Goal: Task Accomplishment & Management: Manage account settings

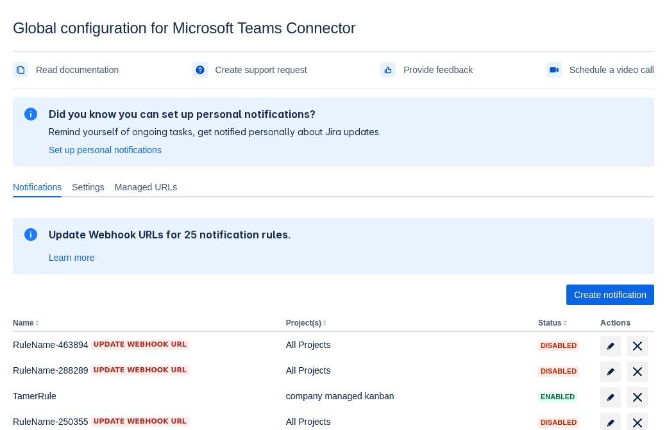
click at [610, 295] on span "Create notification" at bounding box center [610, 295] width 72 height 21
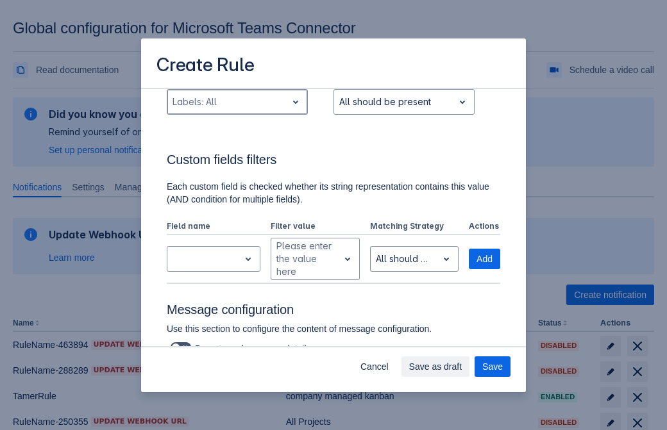
click at [237, 102] on div "Scrollable content" at bounding box center [226, 101] width 109 height 15
type input "783482_label"
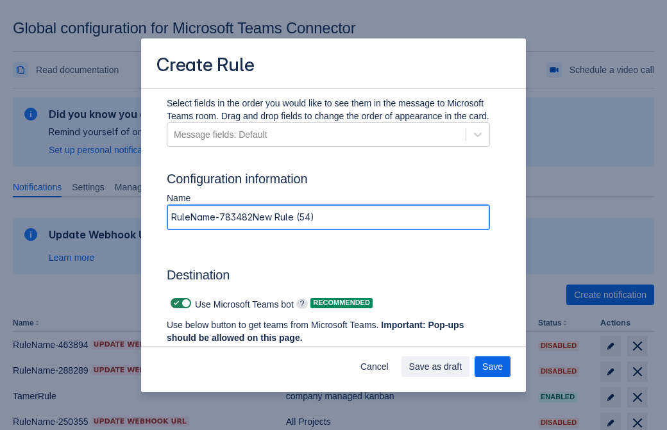
type input "RuleName-783482New Rule (54)"
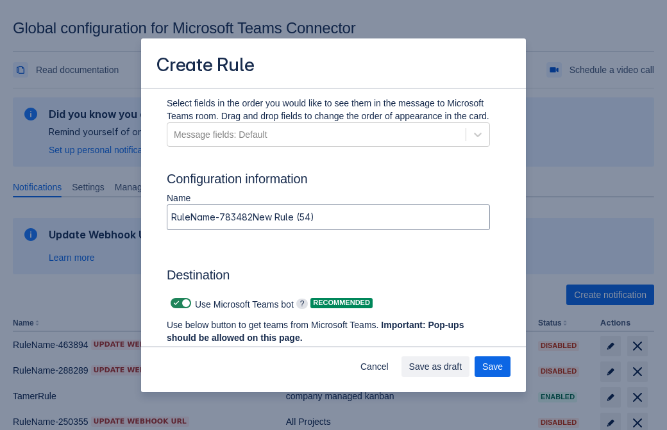
click at [174, 303] on span "Scrollable content" at bounding box center [176, 303] width 10 height 10
click at [174, 303] on input "Scrollable content" at bounding box center [175, 303] width 8 height 8
checkbox input "false"
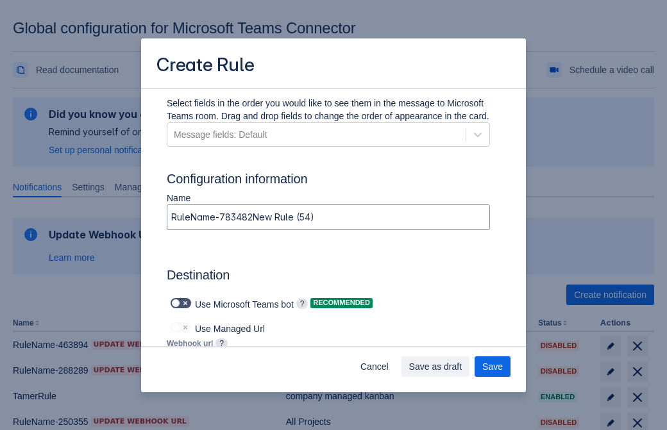
type input "https://prod-172.westeurope.logic.azure.com:443/workflows/ae977bb6ae334c9d95dfe…"
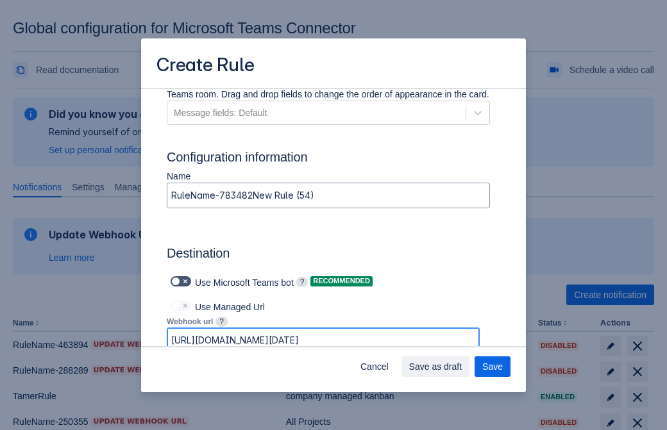
click at [462, 367] on span "Save as draft" at bounding box center [435, 367] width 53 height 21
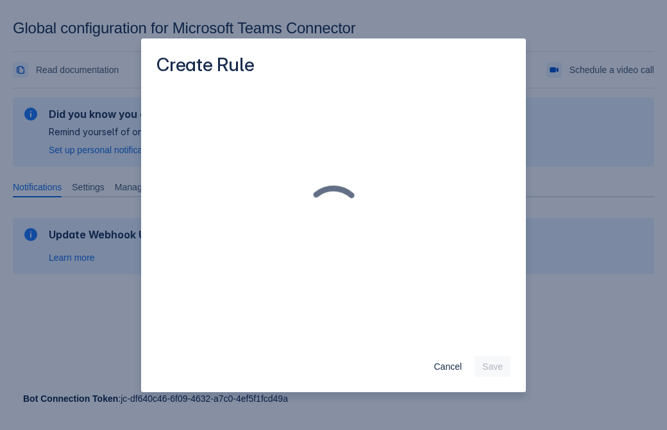
scroll to position [0, 0]
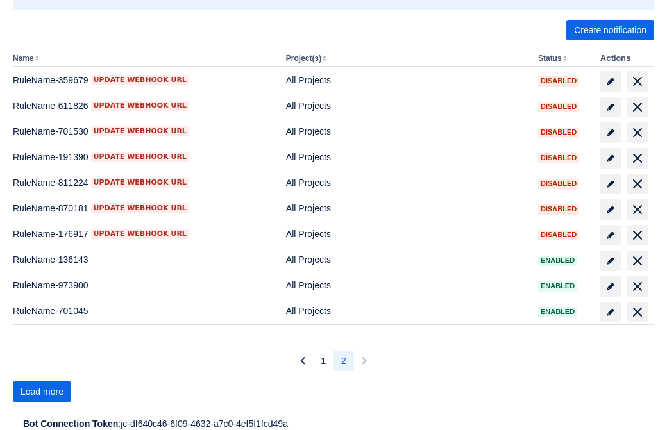
click at [42, 392] on span "Load more" at bounding box center [42, 392] width 43 height 21
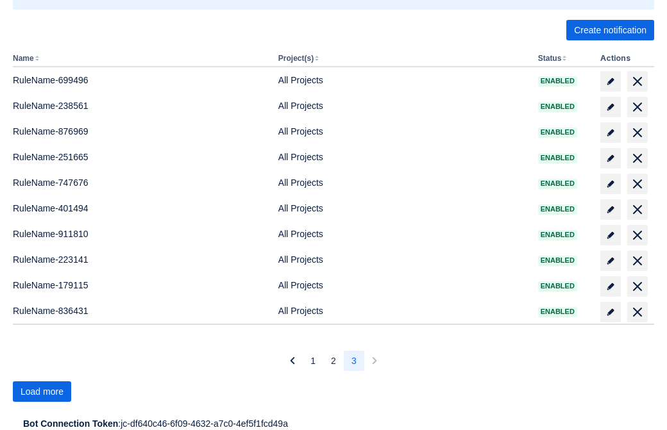
click at [42, 392] on span "Load more" at bounding box center [42, 392] width 43 height 21
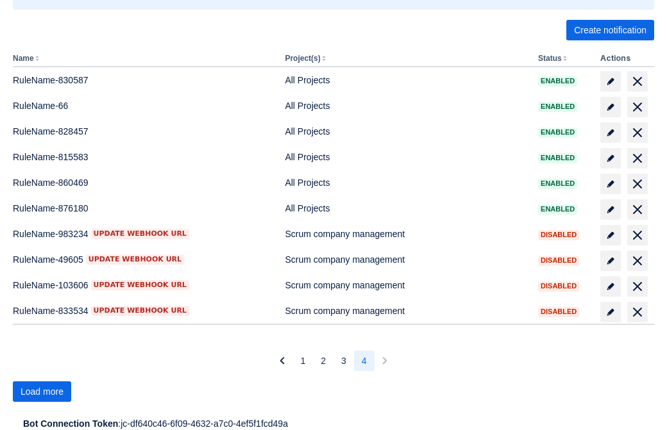
click at [42, 392] on span "Load more" at bounding box center [42, 392] width 43 height 21
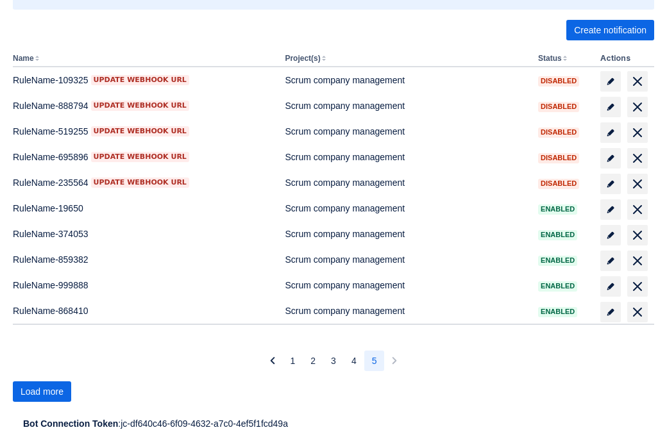
click at [42, 392] on span "Load more" at bounding box center [42, 392] width 43 height 21
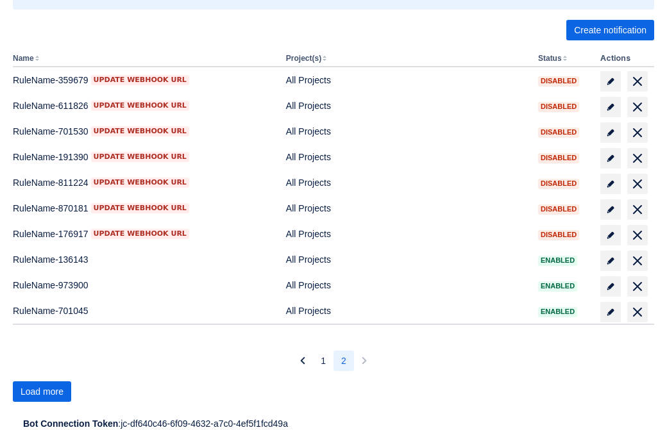
click at [42, 392] on span "Load more" at bounding box center [42, 392] width 43 height 21
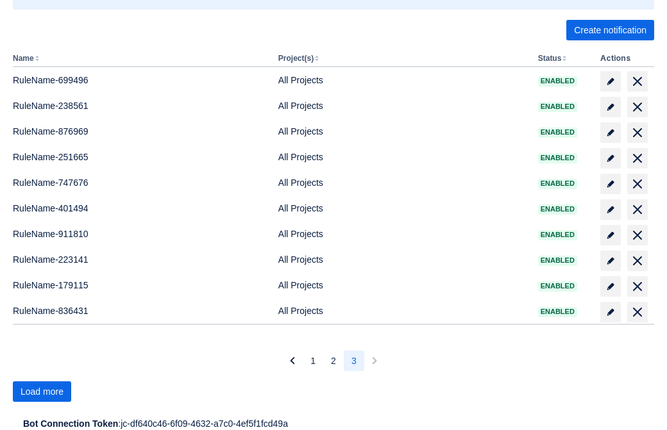
click at [42, 392] on span "Load more" at bounding box center [42, 392] width 43 height 21
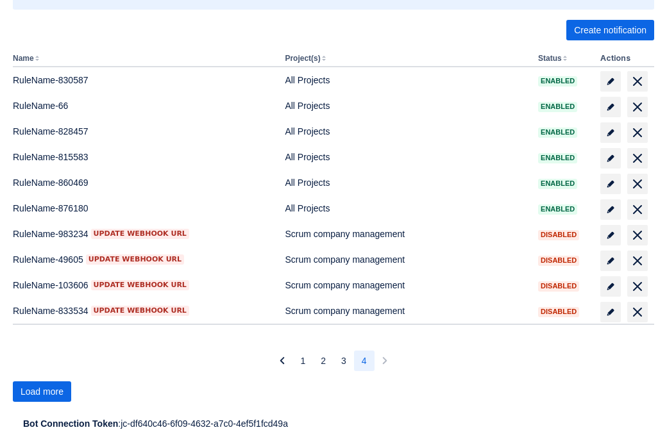
click at [42, 392] on span "Load more" at bounding box center [42, 392] width 43 height 21
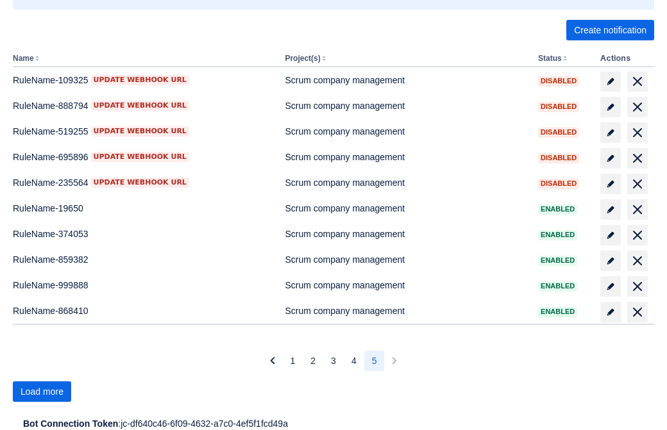
click at [42, 392] on span "Load more" at bounding box center [42, 392] width 43 height 21
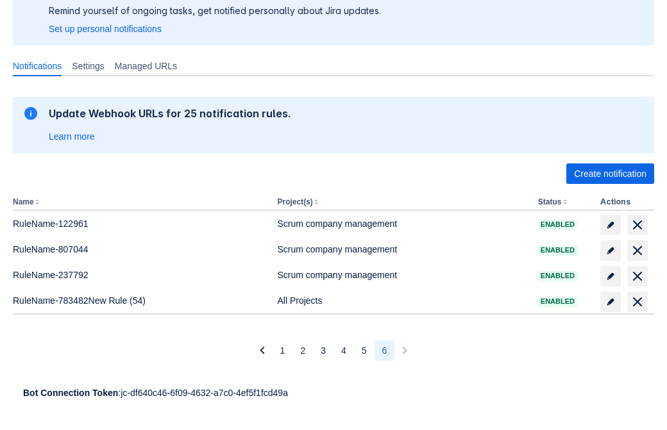
scroll to position [121, 0]
click at [637, 302] on span "delete" at bounding box center [637, 301] width 15 height 15
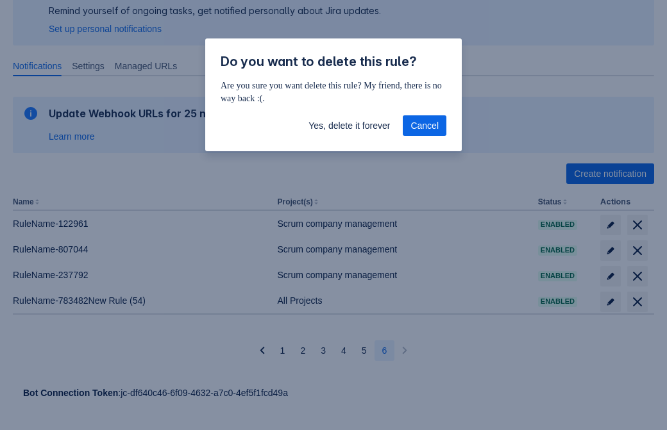
click at [349, 126] on span "Yes, delete it forever" at bounding box center [348, 125] width 81 height 21
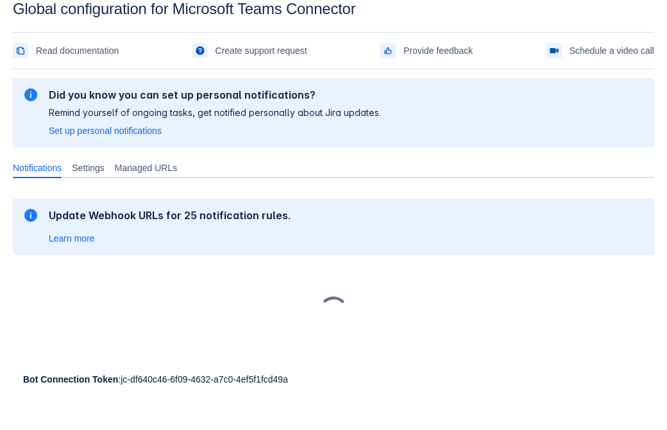
scroll to position [19, 0]
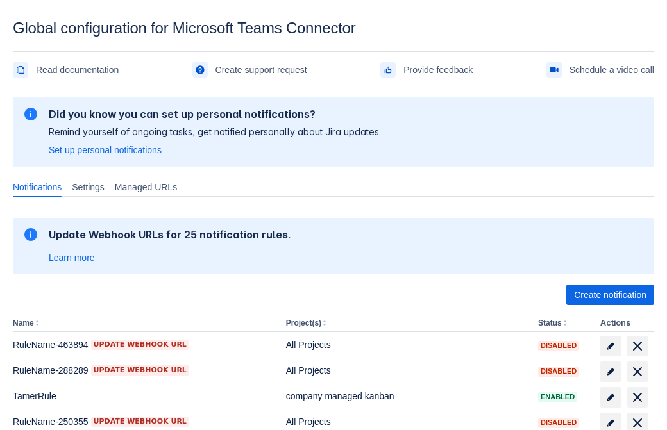
click at [610, 295] on span "Create notification" at bounding box center [610, 295] width 72 height 21
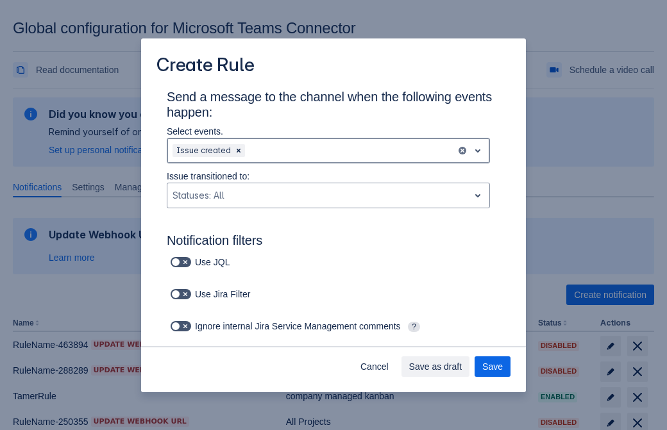
click at [328, 151] on div "Scrollable content" at bounding box center [349, 150] width 203 height 15
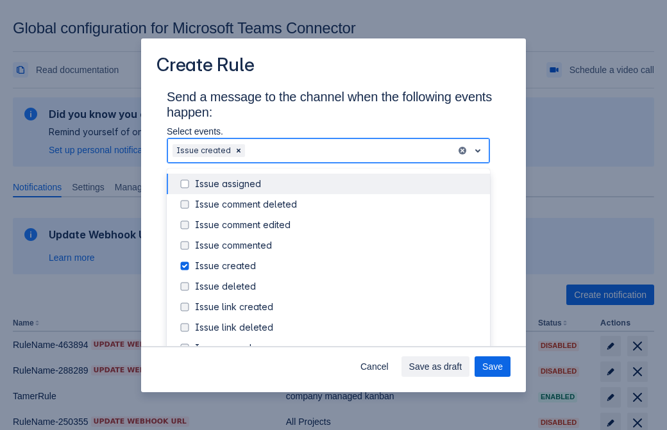
click at [339, 266] on div "Issue created" at bounding box center [338, 266] width 287 height 13
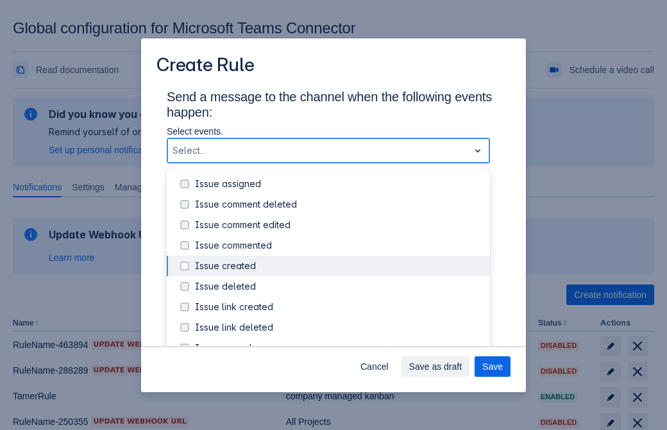
click at [339, 383] on div "Issue updated" at bounding box center [338, 389] width 287 height 13
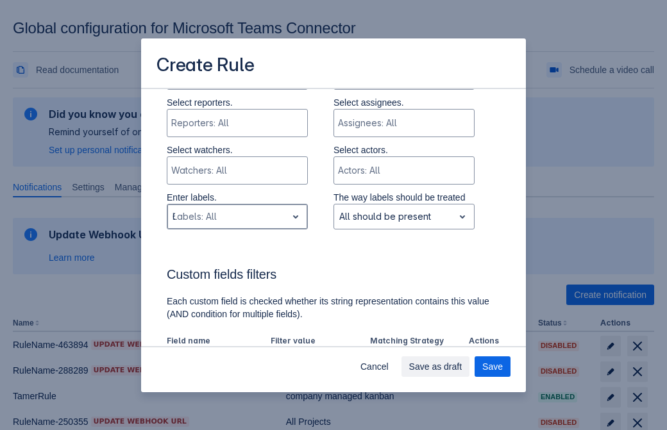
type input "614426_label"
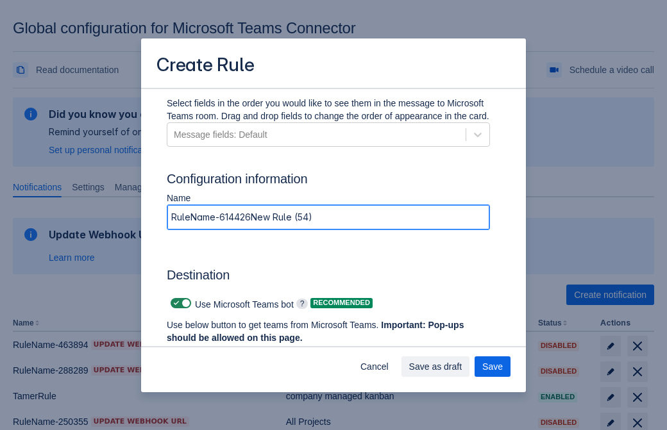
type input "RuleName-614426New Rule (54)"
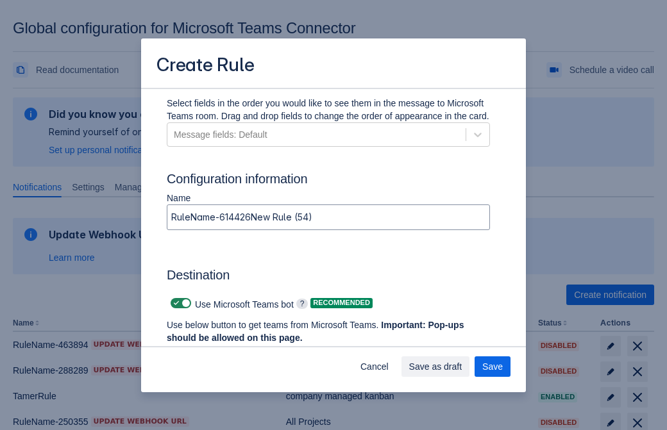
click at [174, 303] on span "Scrollable content" at bounding box center [176, 303] width 10 height 10
click at [174, 303] on input "Scrollable content" at bounding box center [175, 303] width 8 height 8
checkbox input "false"
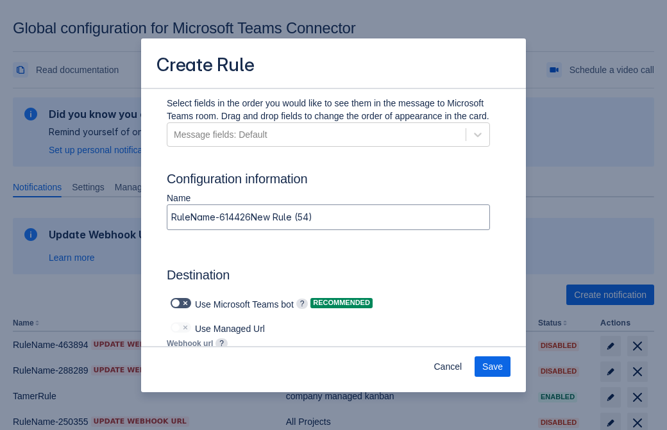
type input "https://prod-112.westeurope.logic.azure.com:443/workflows/bae959254738451b85002…"
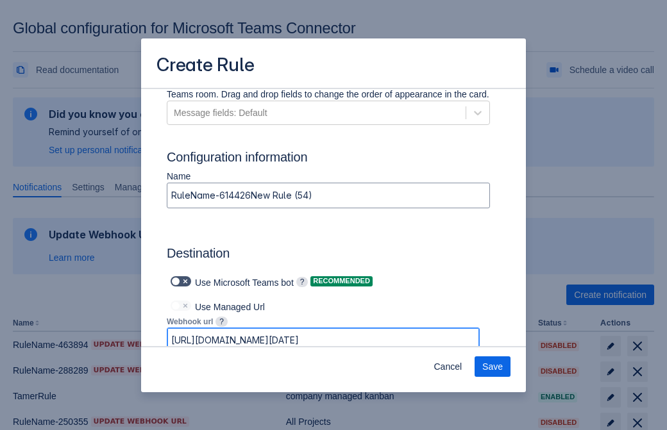
click at [492, 367] on span "Save" at bounding box center [492, 367] width 21 height 21
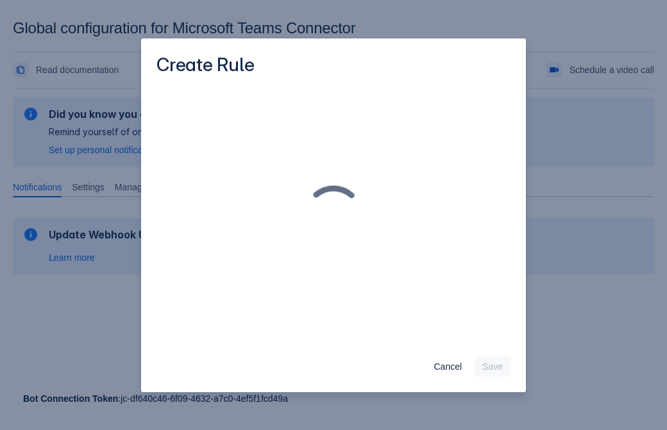
scroll to position [0, 0]
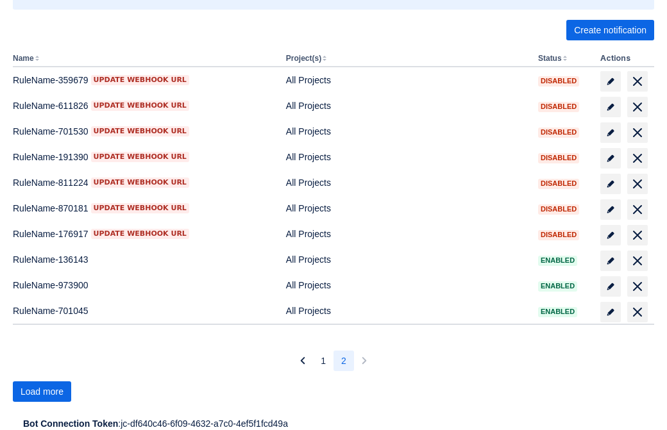
click at [42, 392] on span "Load more" at bounding box center [42, 392] width 43 height 21
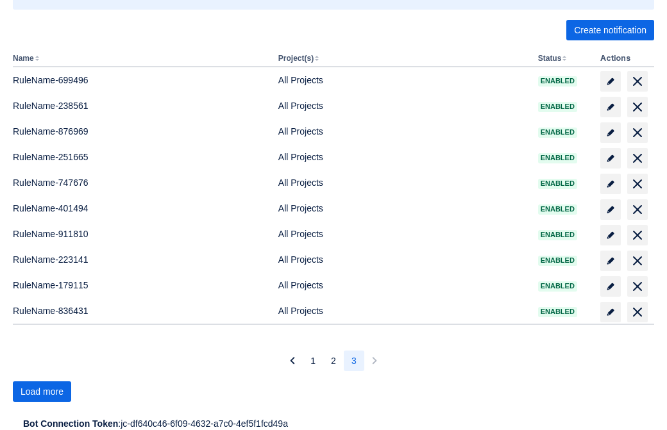
click at [42, 392] on span "Load more" at bounding box center [42, 392] width 43 height 21
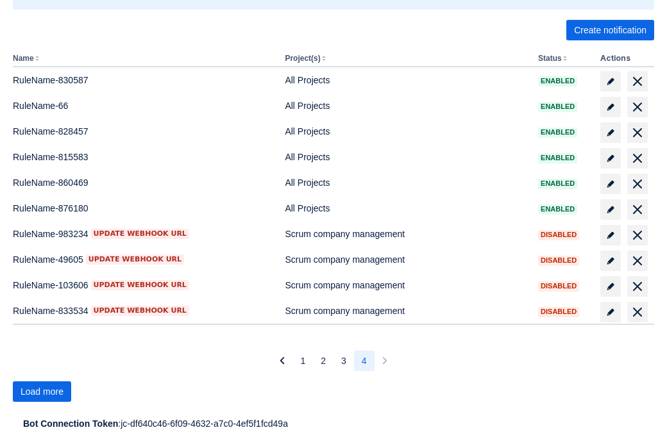
click at [42, 392] on span "Load more" at bounding box center [42, 392] width 43 height 21
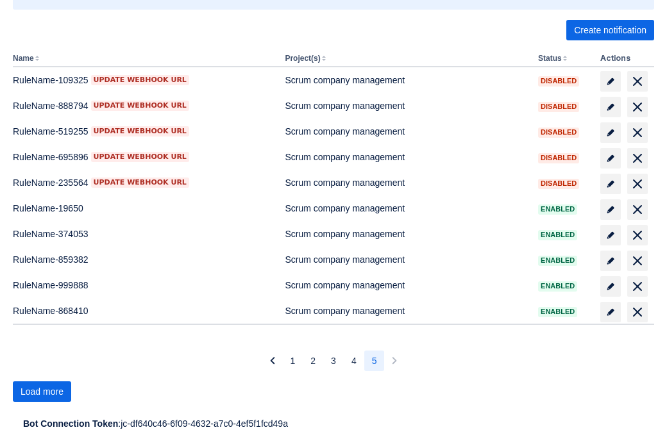
click at [42, 392] on span "Load more" at bounding box center [42, 392] width 43 height 21
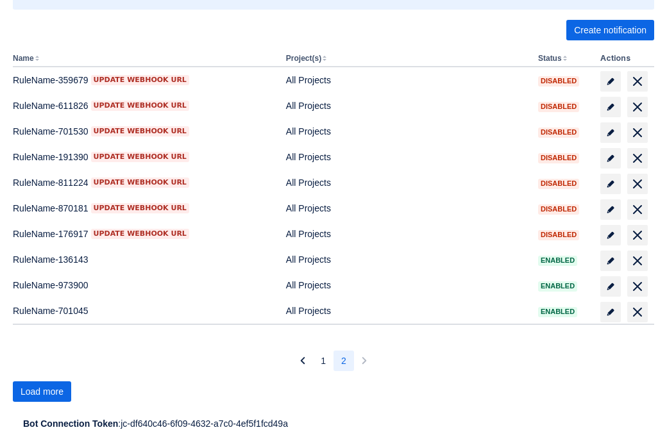
click at [42, 392] on span "Load more" at bounding box center [42, 392] width 43 height 21
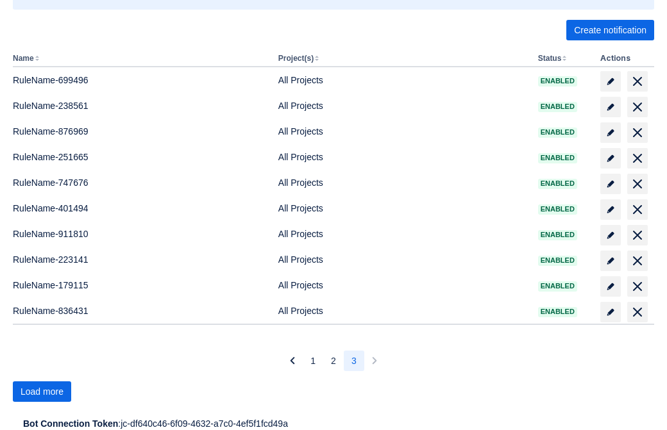
click at [42, 392] on span "Load more" at bounding box center [42, 392] width 43 height 21
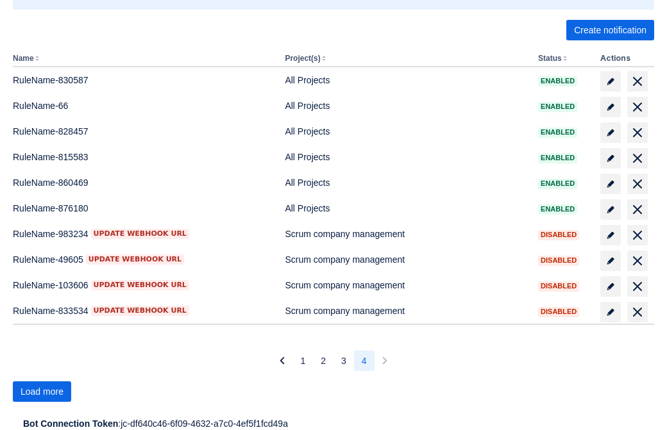
click at [42, 392] on span "Load more" at bounding box center [42, 392] width 43 height 21
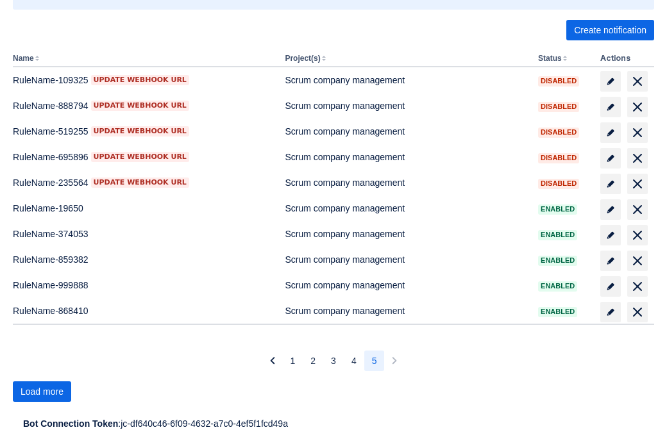
click at [42, 392] on span "Load more" at bounding box center [42, 392] width 43 height 21
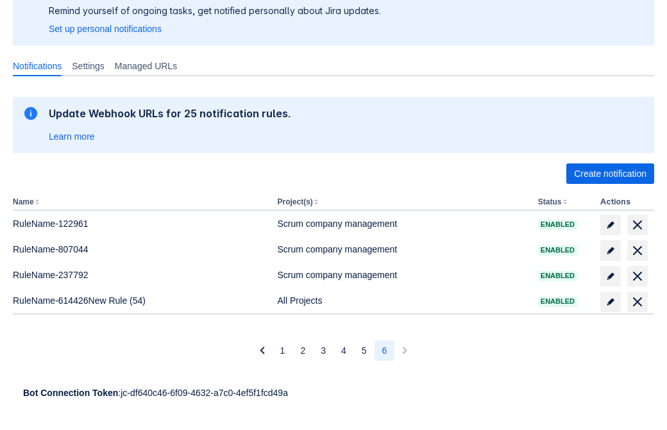
scroll to position [121, 0]
click at [637, 302] on span "delete" at bounding box center [637, 301] width 15 height 15
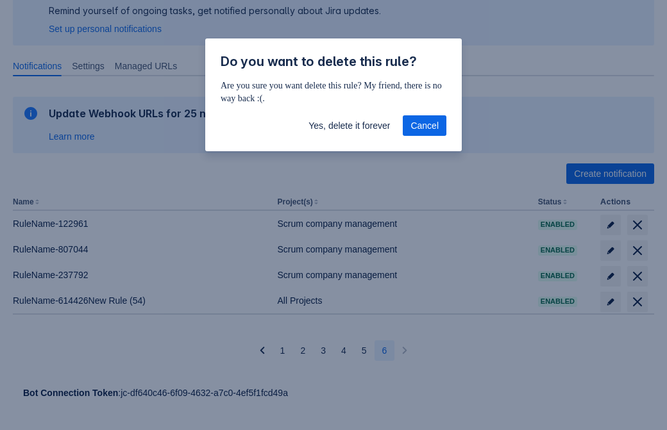
click at [349, 126] on span "Yes, delete it forever" at bounding box center [348, 125] width 81 height 21
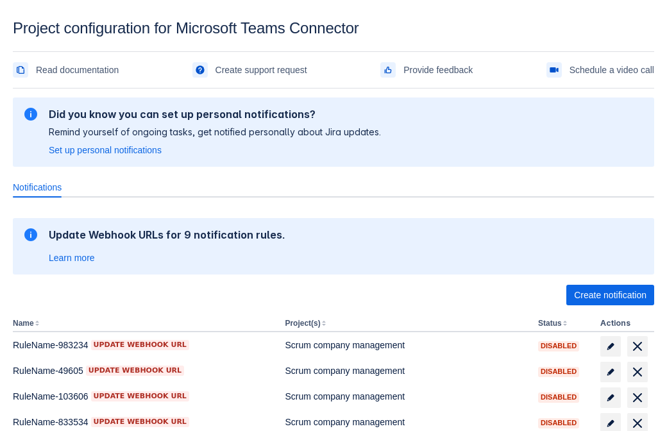
click at [610, 295] on span "Create notification" at bounding box center [610, 295] width 72 height 21
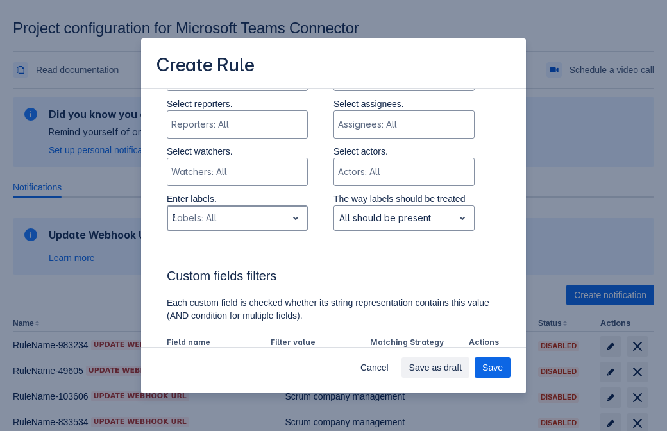
type input "387382_label"
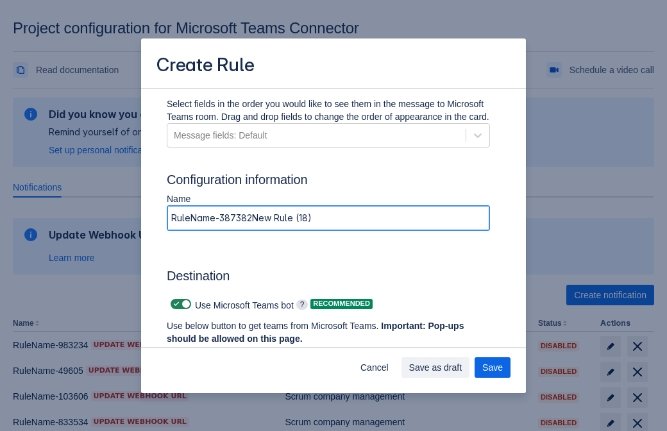
type input "RuleName-387382New Rule (18)"
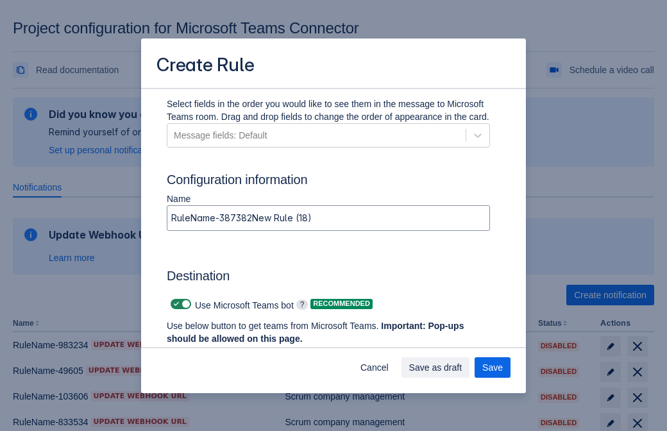
click at [174, 304] on span at bounding box center [176, 304] width 10 height 10
click at [174, 304] on input "checkbox" at bounding box center [175, 304] width 8 height 8
checkbox input "false"
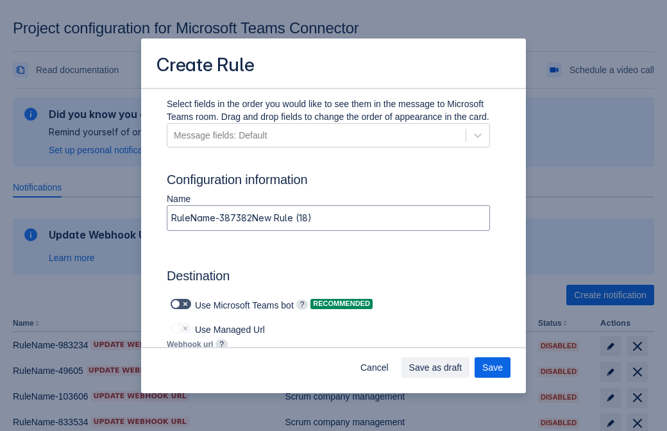
type input "https://prod-103.westeurope.logic.azure.com:443/workflows/562279af401f414e8dae6…"
click at [462, 367] on span "Save as draft" at bounding box center [435, 367] width 53 height 21
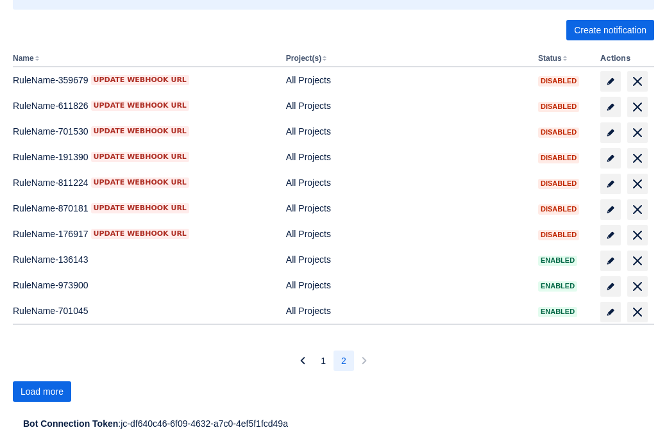
click at [42, 392] on span "Load more" at bounding box center [42, 392] width 43 height 21
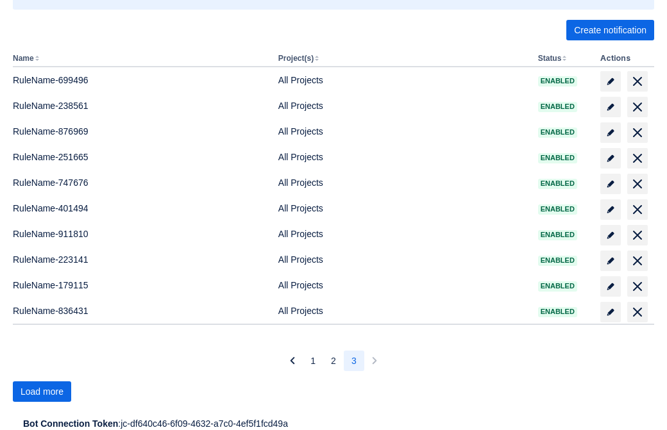
click at [42, 392] on span "Load more" at bounding box center [42, 392] width 43 height 21
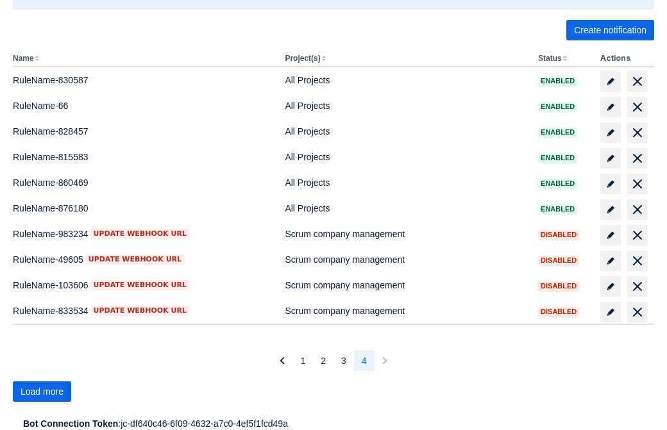
click at [42, 392] on span "Load more" at bounding box center [42, 392] width 43 height 21
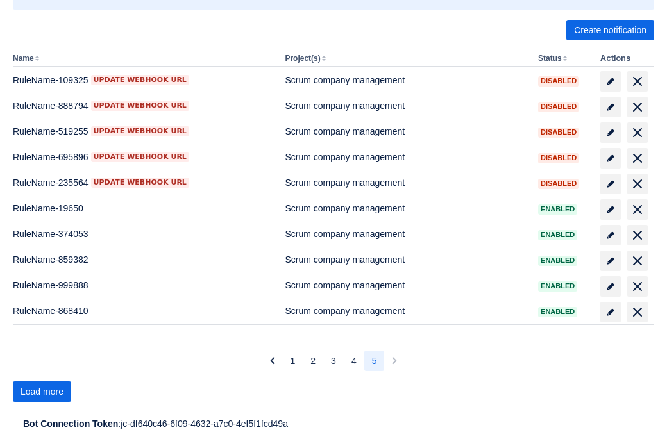
click at [42, 392] on span "Load more" at bounding box center [42, 392] width 43 height 21
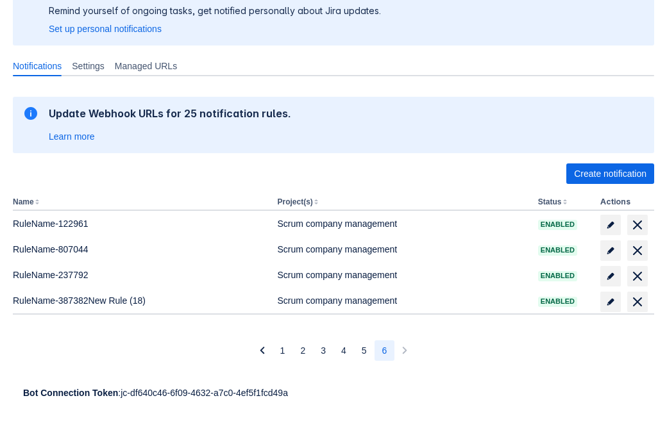
click at [637, 302] on span "delete" at bounding box center [637, 301] width 15 height 15
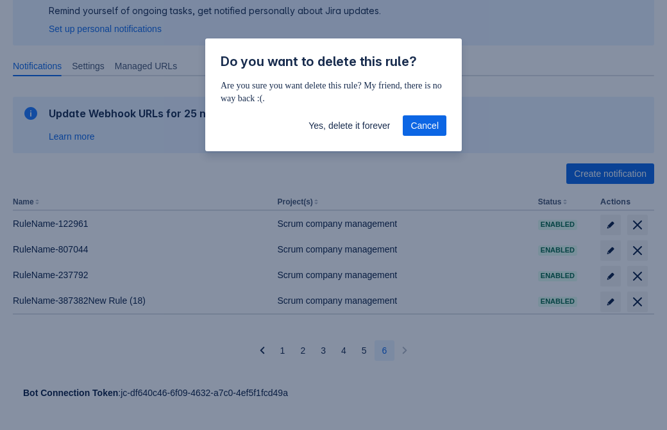
click at [349, 126] on span "Yes, delete it forever" at bounding box center [348, 125] width 81 height 21
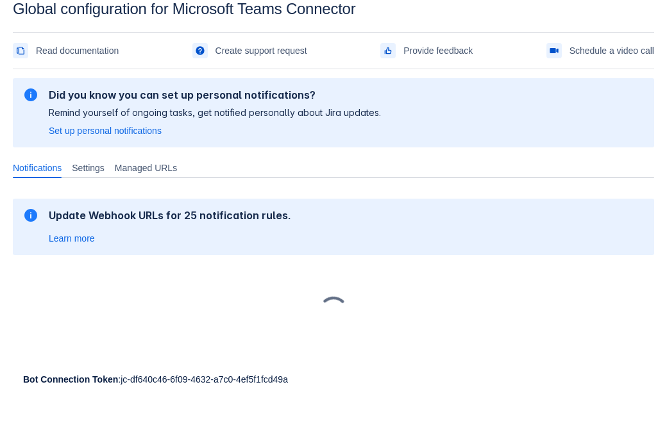
scroll to position [19, 0]
